Goal: Navigation & Orientation: Find specific page/section

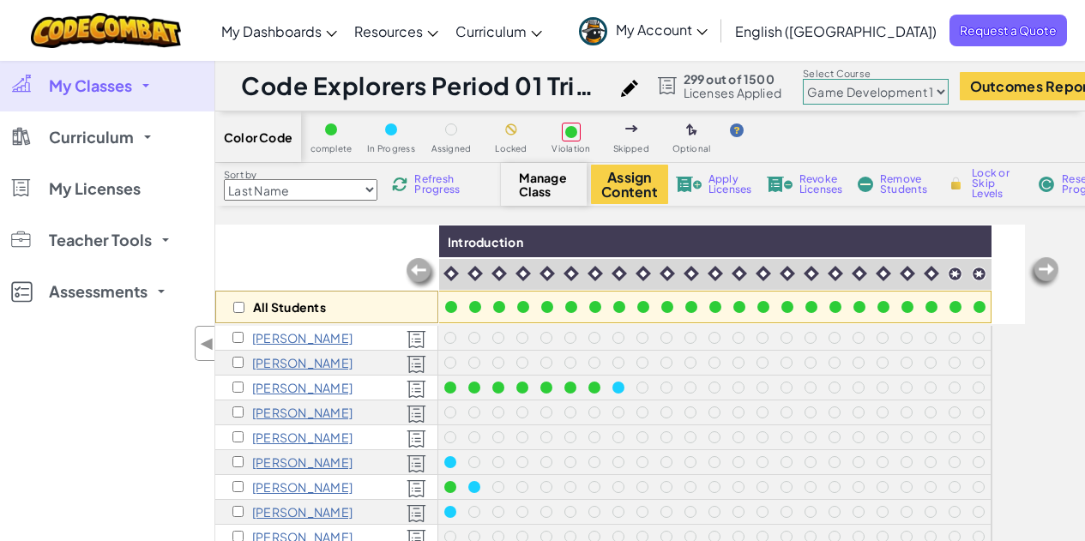
select select "5789587aad86a6efb573701e"
click at [128, 88] on span "My Classes" at bounding box center [90, 85] width 83 height 15
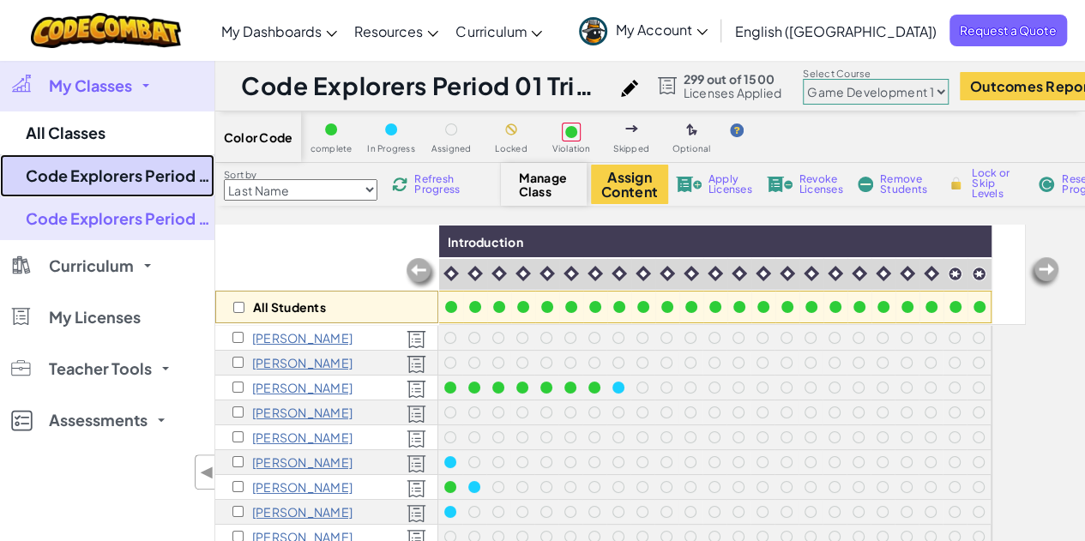
click at [138, 184] on link "Code Explorers Period 03 Trimester 1" at bounding box center [107, 175] width 214 height 43
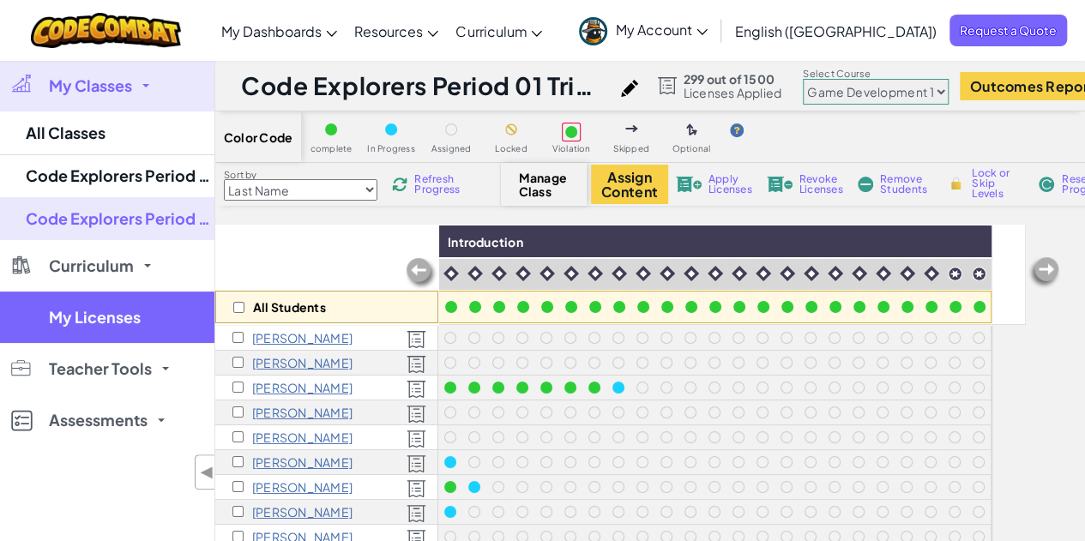
select select "5789587aad86a6efb573701e"
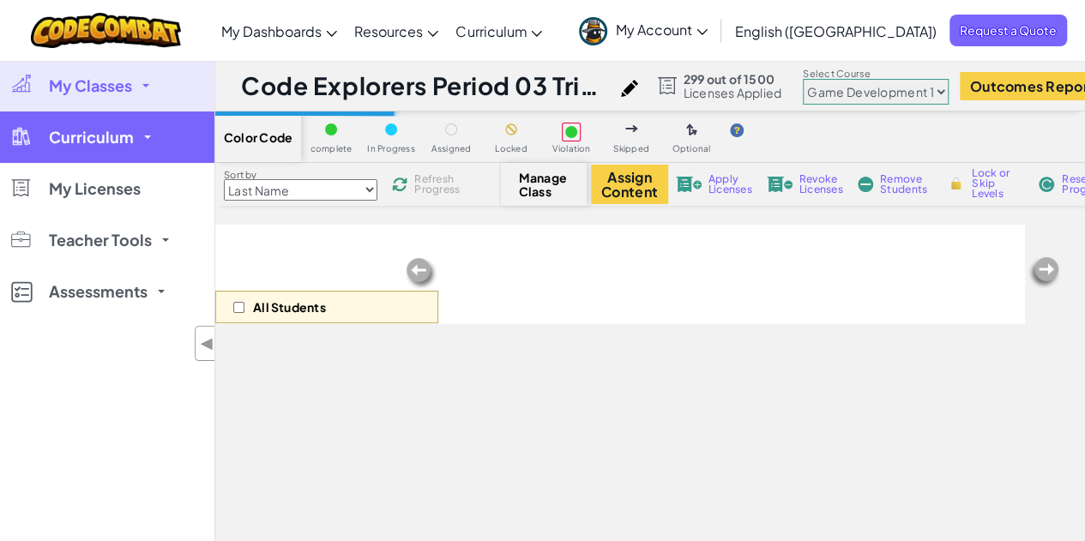
click at [134, 140] on link "Curriculum" at bounding box center [107, 137] width 214 height 51
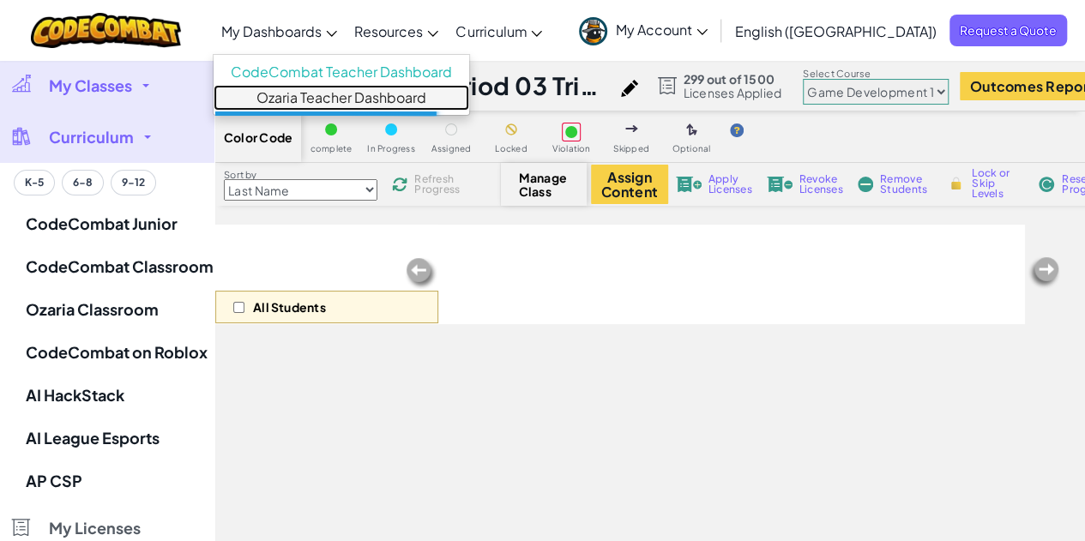
click at [381, 98] on link "Ozaria Teacher Dashboard" at bounding box center [342, 98] width 256 height 26
